Goal: Find specific page/section: Find specific page/section

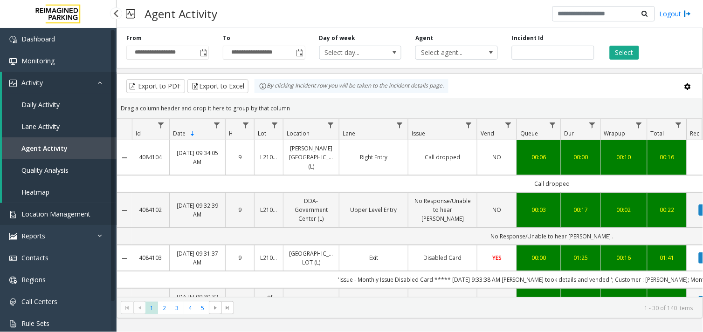
click at [57, 208] on link "Location Management" at bounding box center [58, 214] width 117 height 22
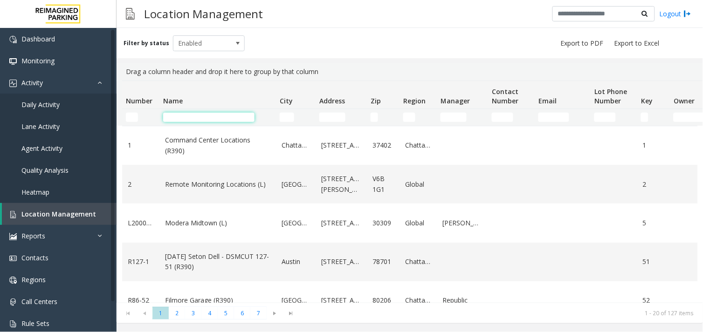
click at [214, 120] on input "Name Filter" at bounding box center [208, 117] width 91 height 9
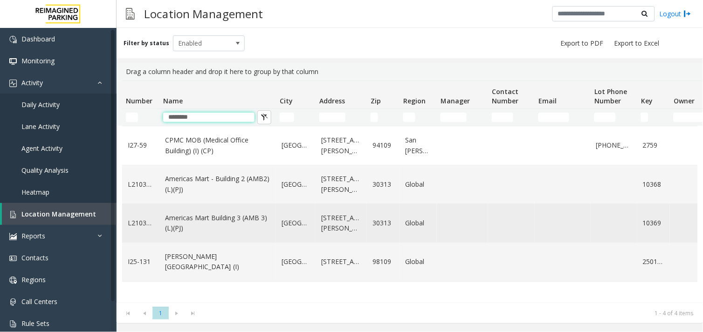
type input "********"
click at [231, 215] on link "Americas Mart Building 3 (AMB 3) (L)(PJ)" at bounding box center [217, 223] width 105 height 21
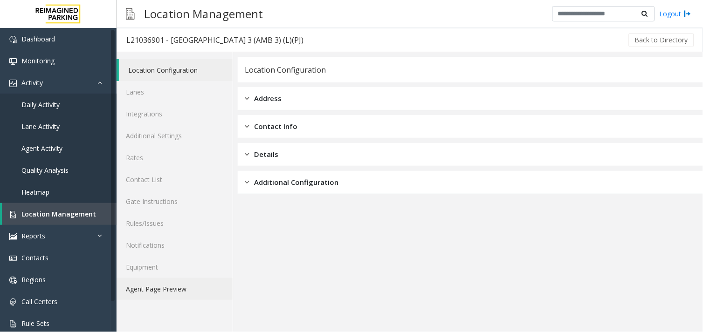
click at [184, 287] on link "Agent Page Preview" at bounding box center [175, 289] width 116 height 22
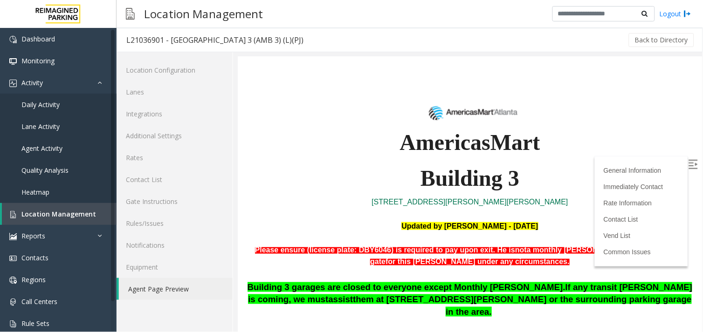
scroll to position [104, 0]
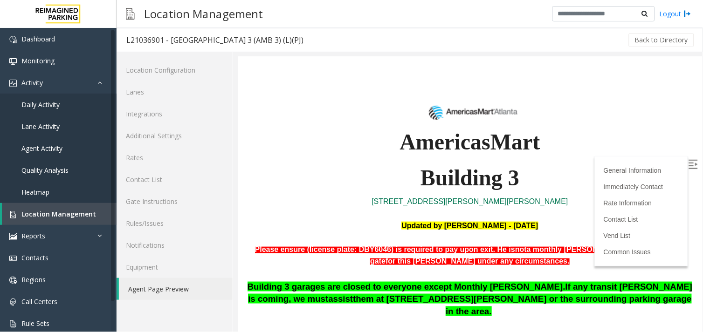
click at [688, 164] on img at bounding box center [692, 163] width 9 height 9
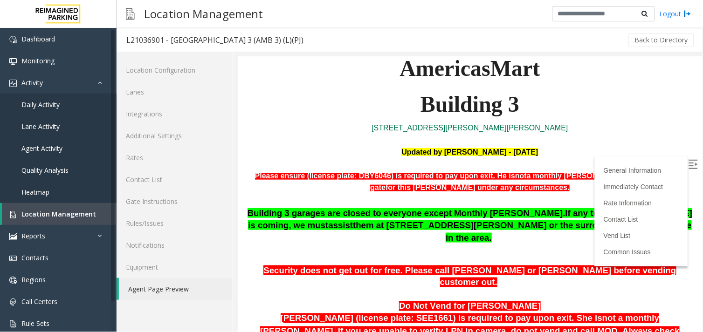
scroll to position [169, 0]
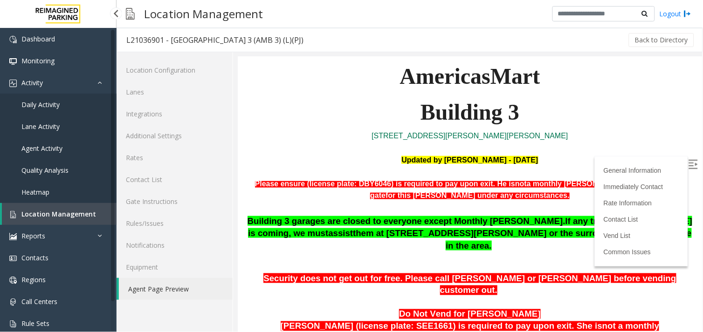
click at [80, 210] on span "Location Management" at bounding box center [58, 214] width 75 height 9
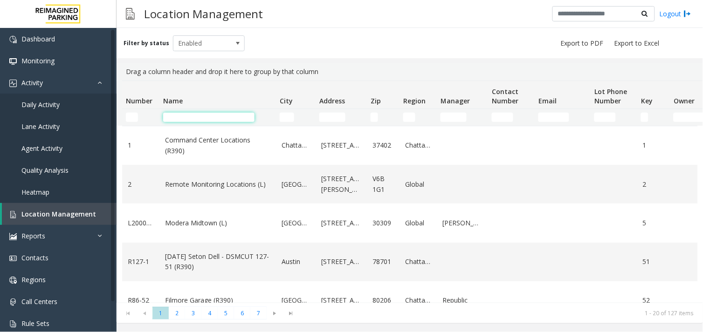
click at [174, 118] on input "Name Filter" at bounding box center [208, 117] width 91 height 9
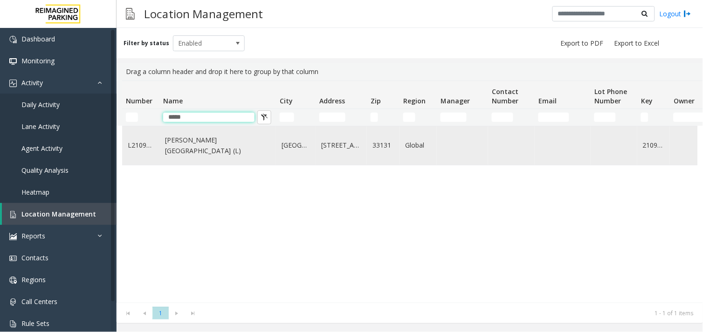
type input "*****"
click at [193, 147] on link "[PERSON_NAME][GEOGRAPHIC_DATA] (L)" at bounding box center [217, 145] width 105 height 21
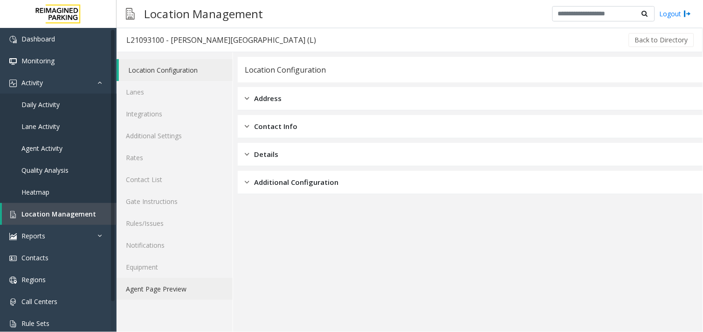
click at [173, 288] on link "Agent Page Preview" at bounding box center [175, 289] width 116 height 22
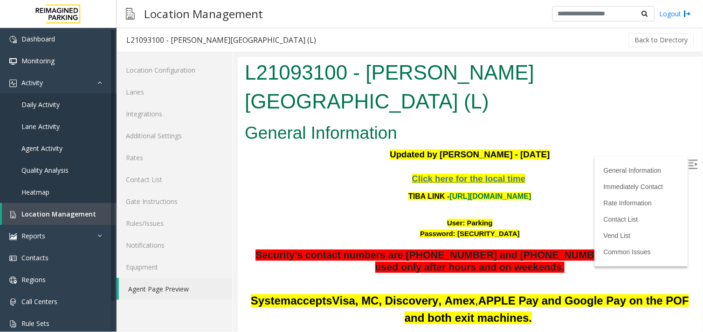
click at [688, 166] on img at bounding box center [692, 163] width 9 height 9
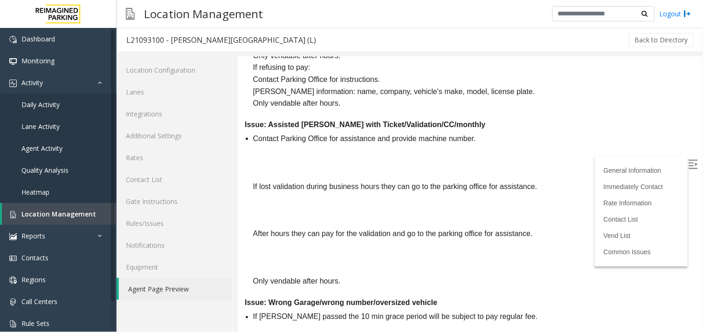
scroll to position [2610, 0]
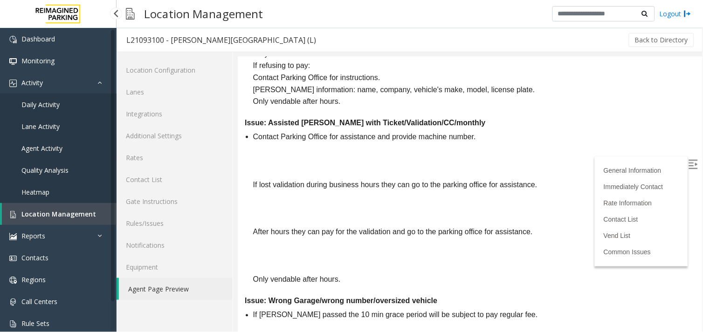
click at [54, 145] on span "Agent Activity" at bounding box center [41, 148] width 41 height 9
